Goal: Transaction & Acquisition: Purchase product/service

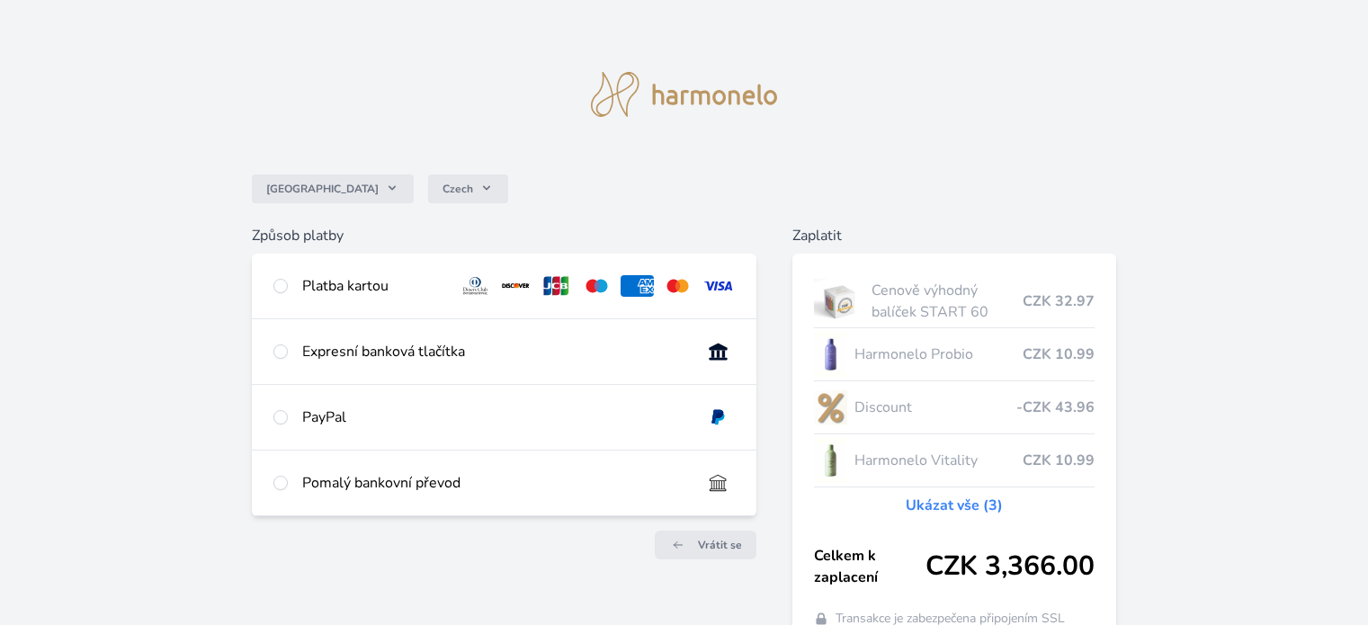
scroll to position [107, 0]
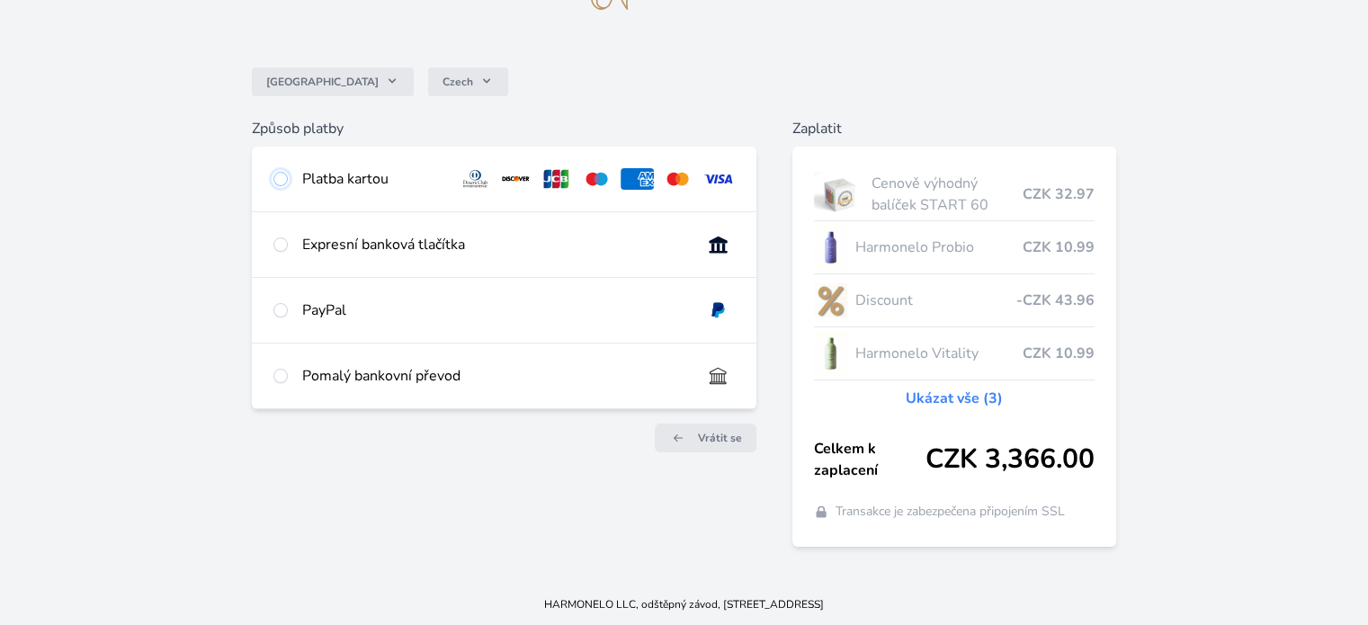
click at [284, 179] on input "radio" at bounding box center [280, 179] width 14 height 14
radio input "true"
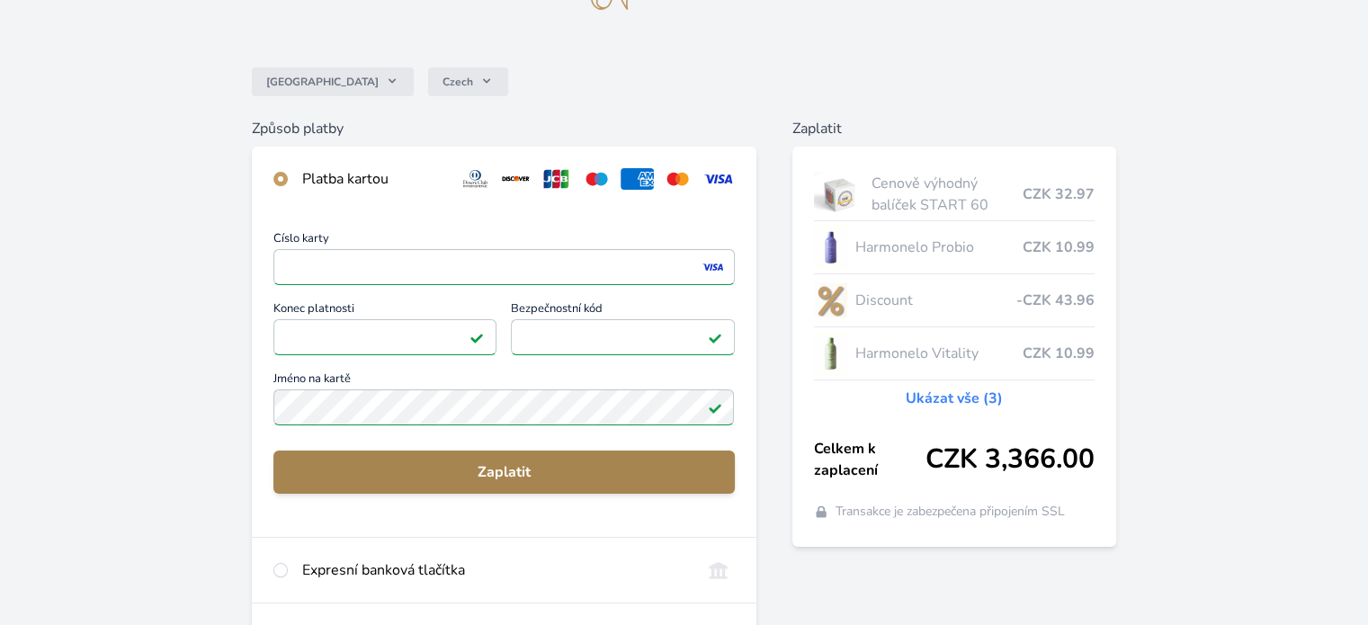
click at [511, 467] on span "Zaplatit" at bounding box center [504, 473] width 432 height 22
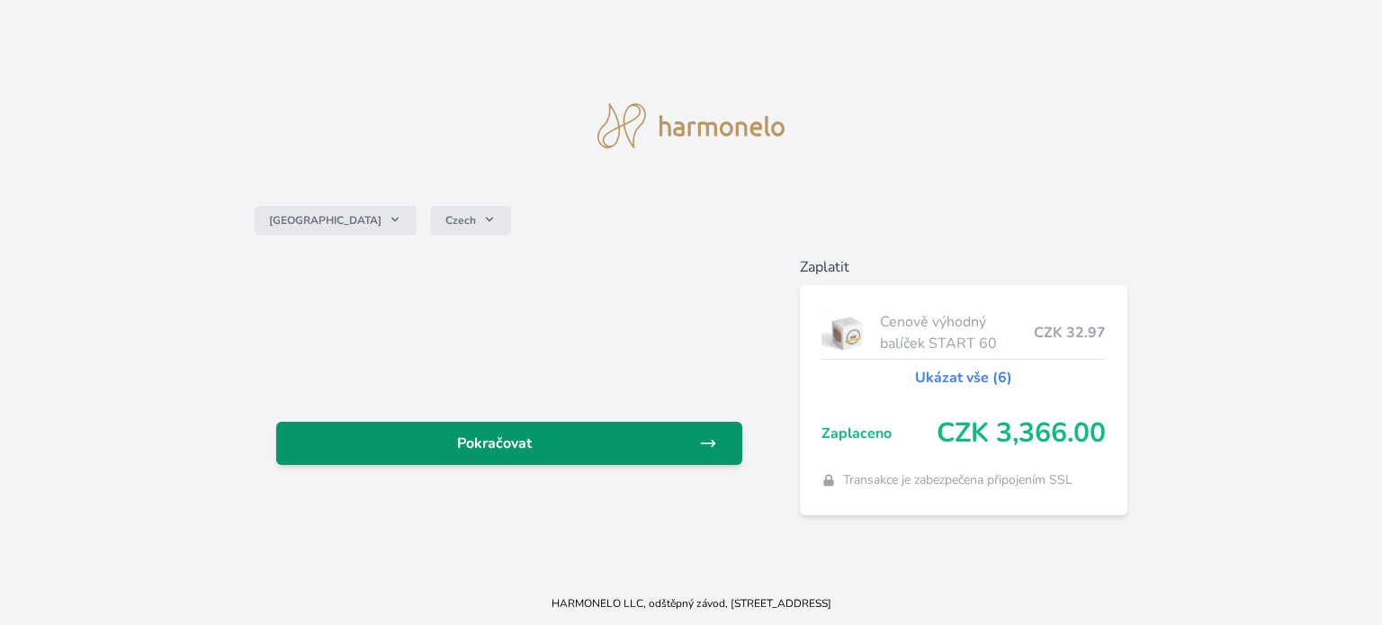
drag, startPoint x: 539, startPoint y: 445, endPoint x: 551, endPoint y: 439, distance: 13.3
click at [539, 444] on span "Pokračovat" at bounding box center [495, 444] width 408 height 22
